Goal: Task Accomplishment & Management: Manage account settings

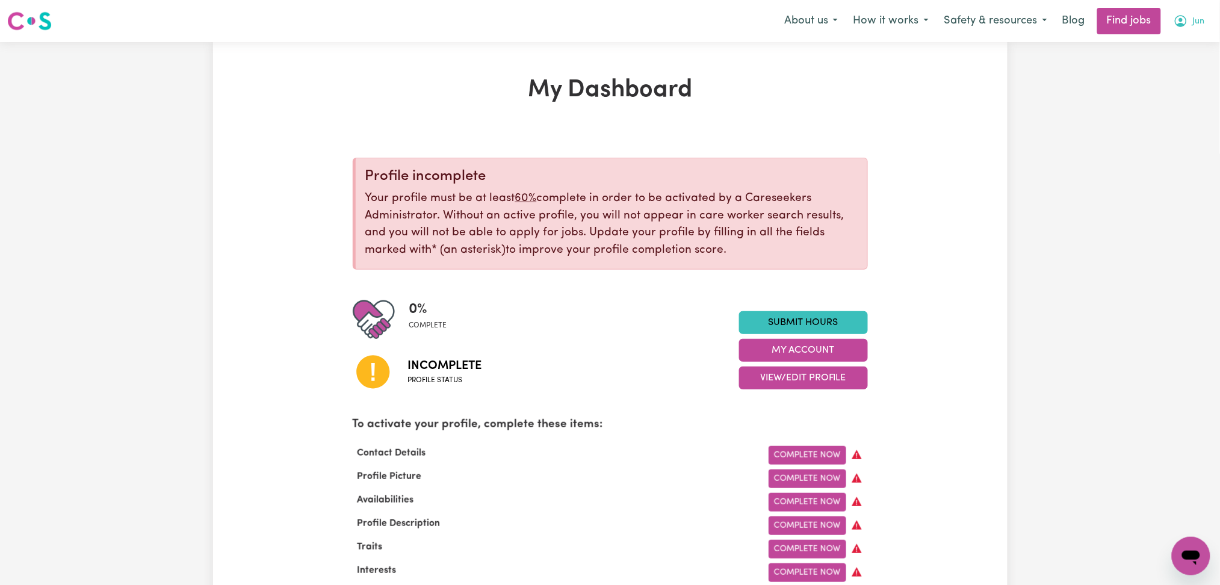
click at [1178, 25] on icon "My Account" at bounding box center [1181, 21] width 12 height 12
click at [1168, 99] on link "Logout" at bounding box center [1164, 92] width 95 height 23
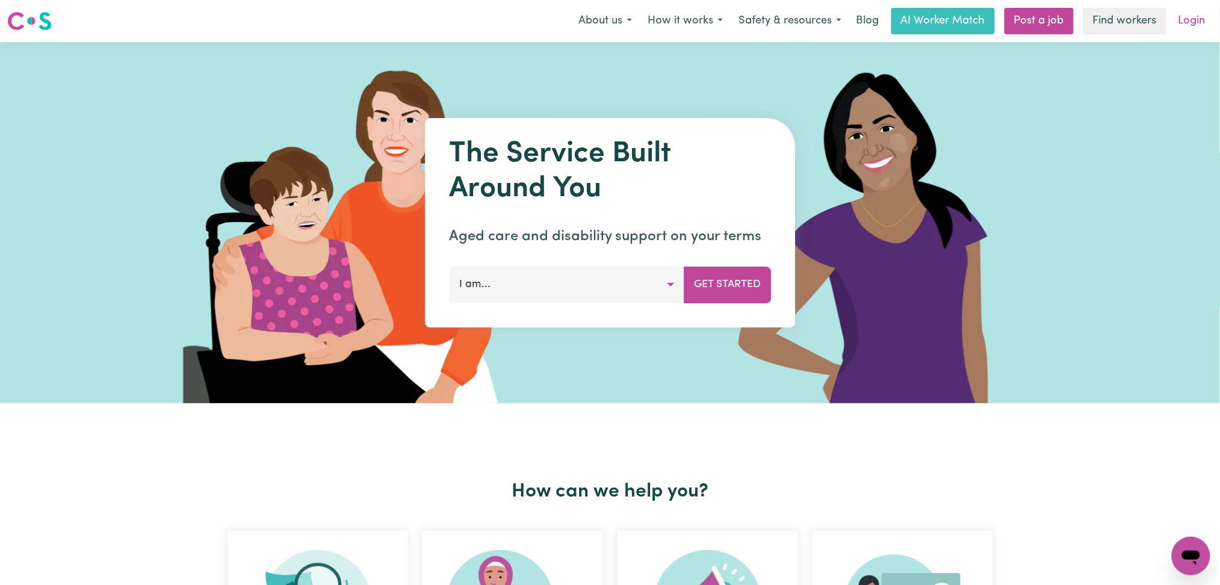
click at [1198, 18] on link "Login" at bounding box center [1192, 21] width 42 height 26
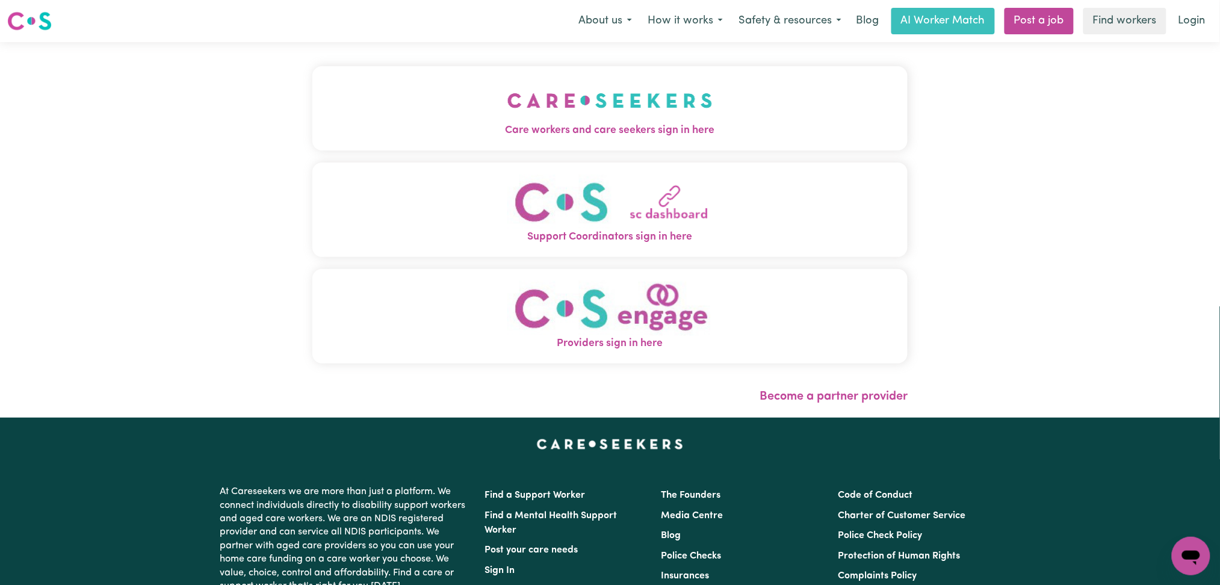
click at [321, 126] on span "Care workers and care seekers sign in here" at bounding box center [610, 131] width 596 height 16
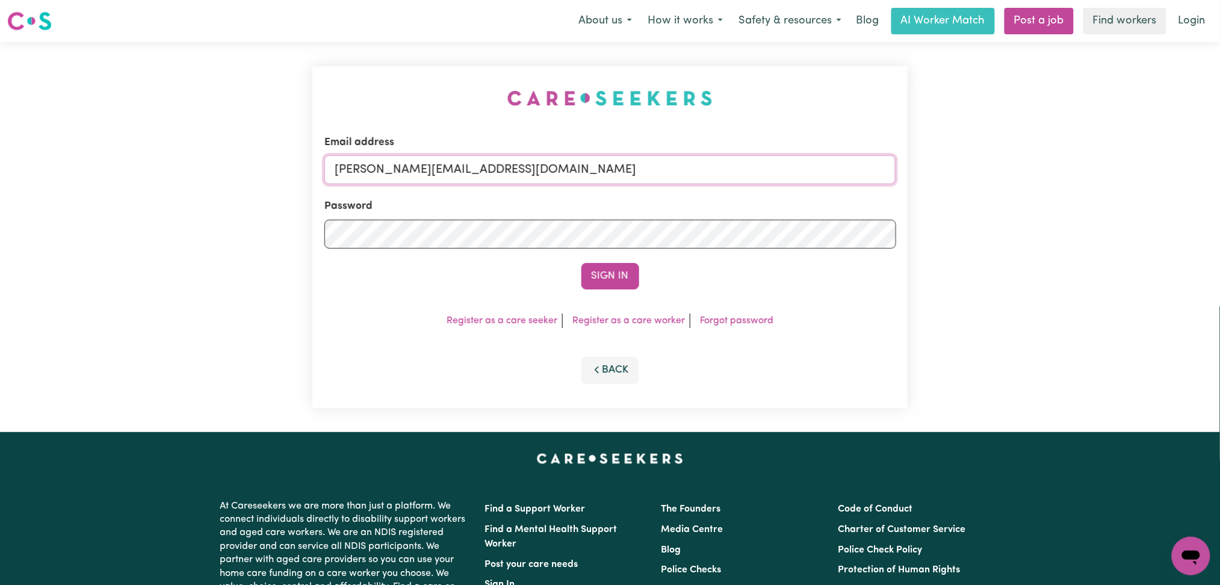
drag, startPoint x: 361, startPoint y: 181, endPoint x: 386, endPoint y: 196, distance: 29.9
click at [361, 181] on input "[PERSON_NAME][EMAIL_ADDRESS][DOMAIN_NAME]" at bounding box center [610, 169] width 572 height 29
drag, startPoint x: 398, startPoint y: 166, endPoint x: 744, endPoint y: 179, distance: 346.4
click at [744, 178] on input "Superuser~[EMAIL_ADDRESS][DOMAIN_NAME]" at bounding box center [610, 169] width 572 height 29
type input "Superuser~[EMAIL_ADDRESS][DOMAIN_NAME]"
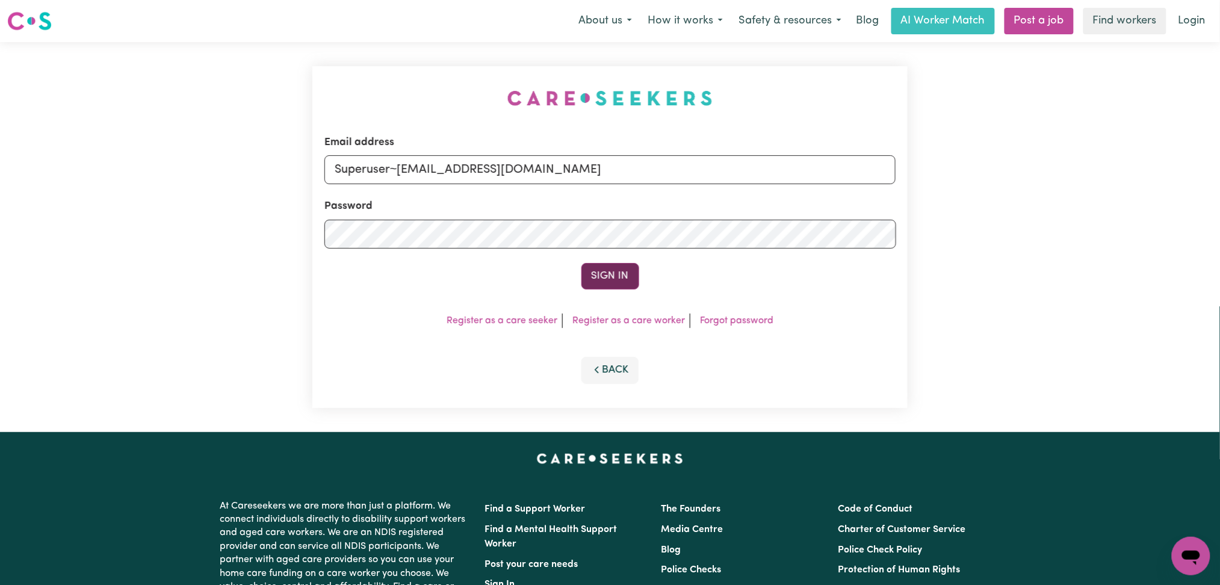
click at [612, 278] on button "Sign In" at bounding box center [610, 276] width 58 height 26
